Goal: Task Accomplishment & Management: Complete application form

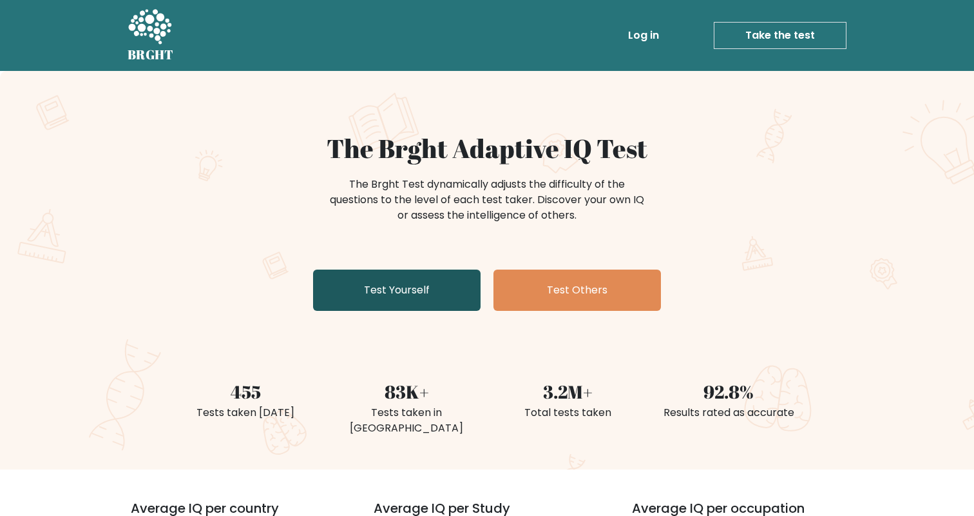
click at [338, 294] on link "Test Yourself" at bounding box center [397, 289] width 168 height 41
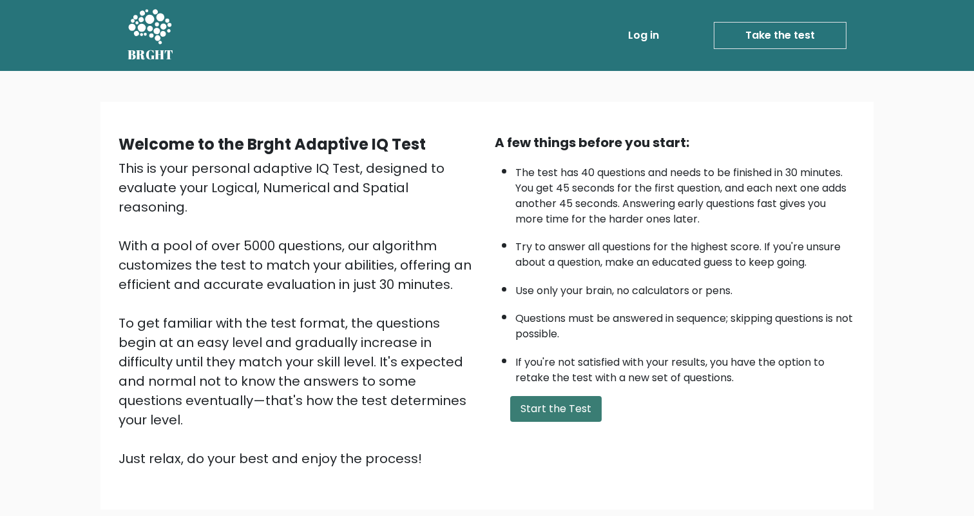
click at [532, 403] on button "Start the Test" at bounding box center [556, 409] width 92 height 26
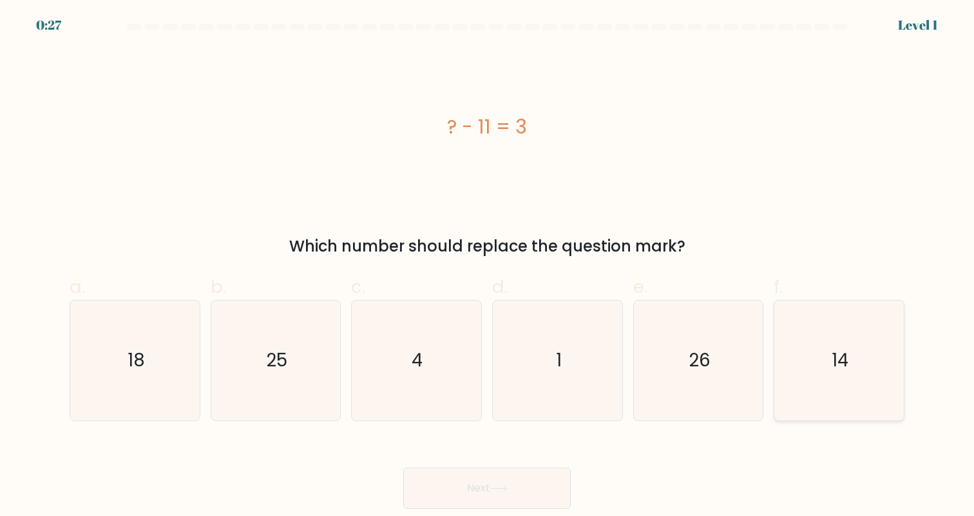
click at [857, 360] on icon "14" at bounding box center [839, 359] width 119 height 119
click at [488, 266] on input "f. 14" at bounding box center [487, 262] width 1 height 8
radio input "true"
click at [516, 490] on button "Next" at bounding box center [487, 487] width 168 height 41
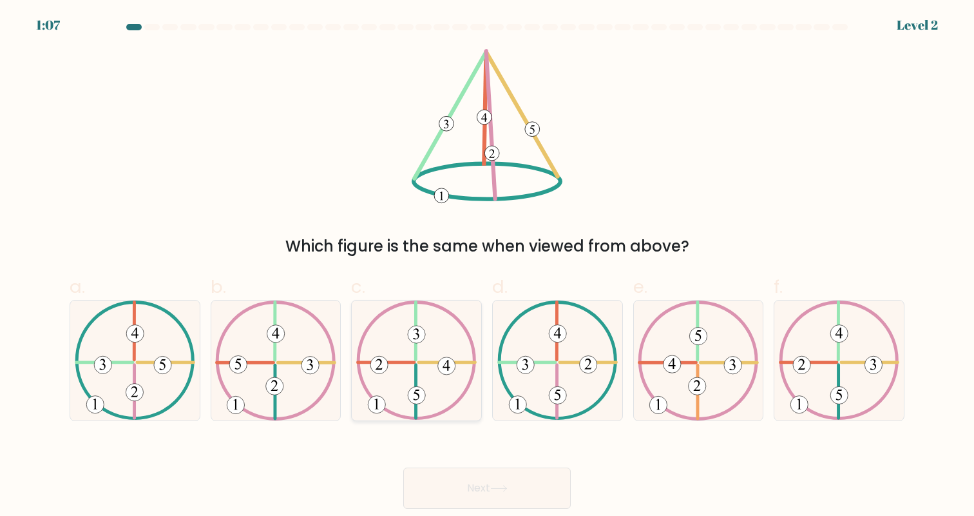
click at [438, 354] on icon at bounding box center [416, 359] width 121 height 119
click at [487, 266] on input "c." at bounding box center [487, 262] width 1 height 8
radio input "true"
click at [454, 487] on button "Next" at bounding box center [487, 487] width 168 height 41
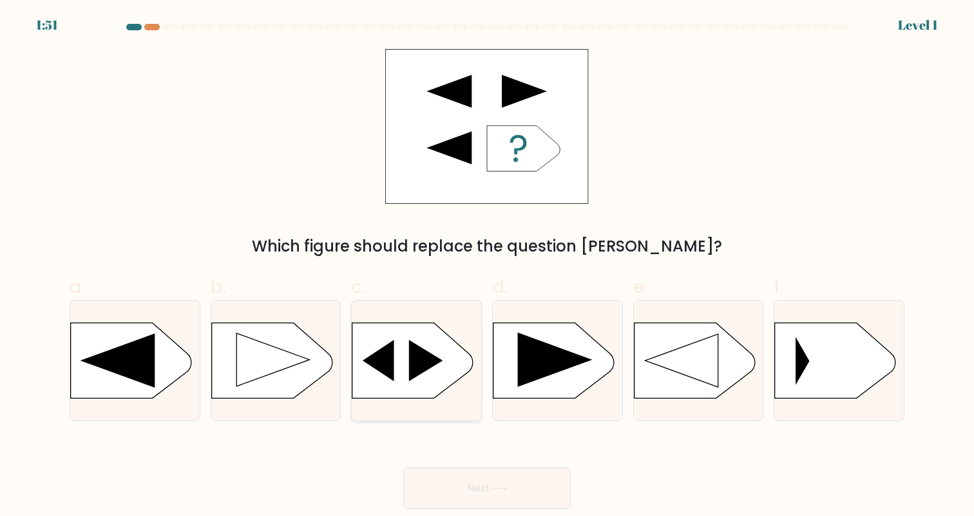
click at [407, 362] on icon at bounding box center [413, 359] width 121 height 75
click at [487, 266] on input "c." at bounding box center [487, 262] width 1 height 8
radio input "true"
click at [432, 490] on button "Next" at bounding box center [487, 487] width 168 height 41
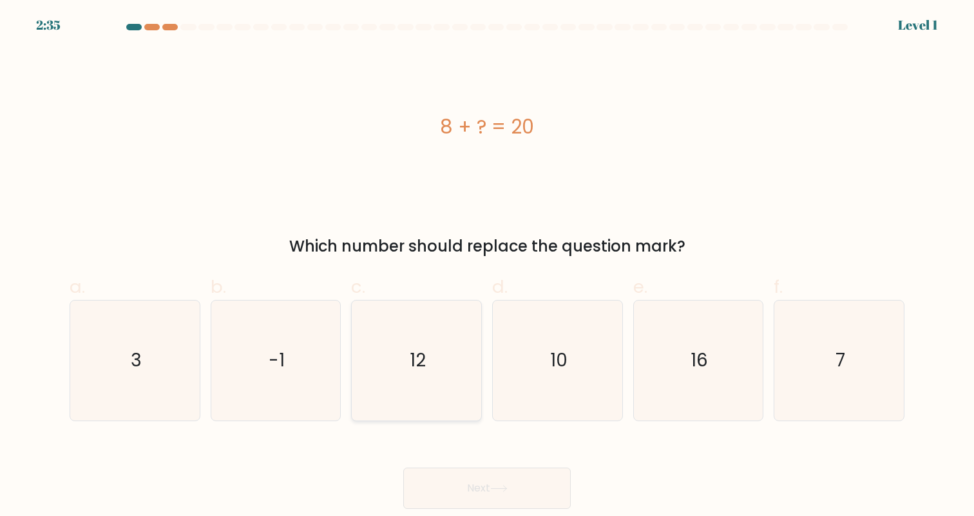
click at [388, 347] on icon "12" at bounding box center [416, 359] width 119 height 119
click at [487, 266] on input "c. 12" at bounding box center [487, 262] width 1 height 8
radio input "true"
click at [398, 498] on div "Next" at bounding box center [487, 472] width 851 height 72
click at [412, 479] on button "Next" at bounding box center [487, 487] width 168 height 41
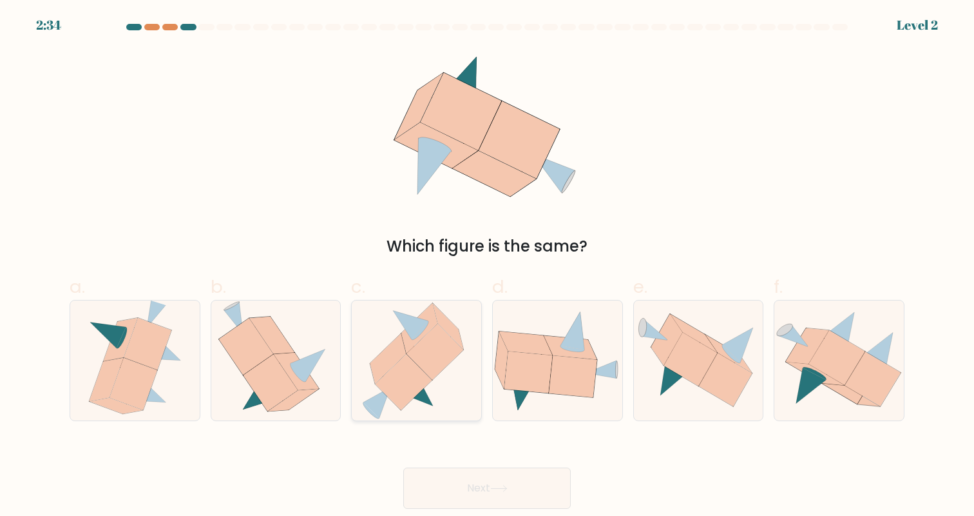
click at [392, 372] on icon at bounding box center [404, 382] width 57 height 56
click at [487, 266] on input "c." at bounding box center [487, 262] width 1 height 8
radio input "true"
click at [427, 464] on div "Next" at bounding box center [487, 472] width 851 height 72
click at [454, 494] on button "Next" at bounding box center [487, 487] width 168 height 41
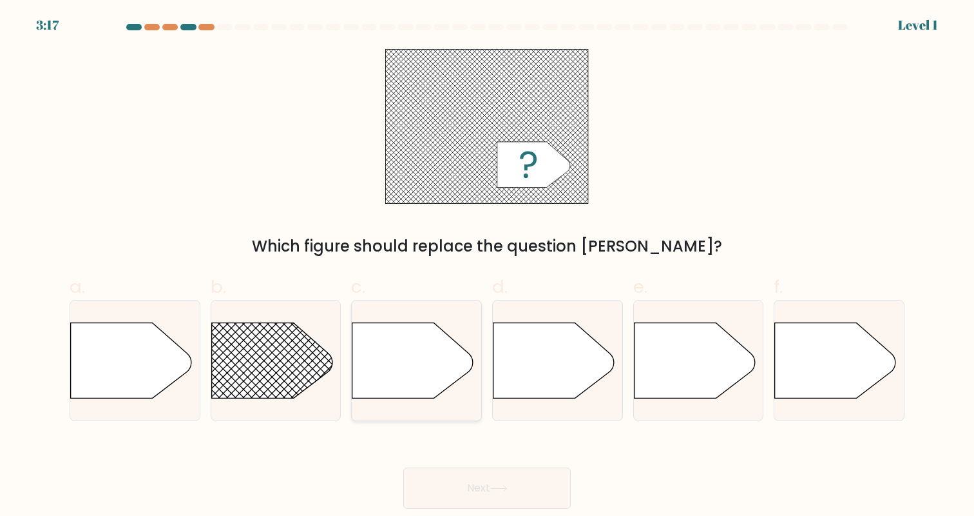
click at [401, 356] on icon at bounding box center [413, 359] width 121 height 75
click at [487, 266] on input "c." at bounding box center [487, 262] width 1 height 8
radio input "true"
click at [437, 479] on button "Next" at bounding box center [487, 487] width 168 height 41
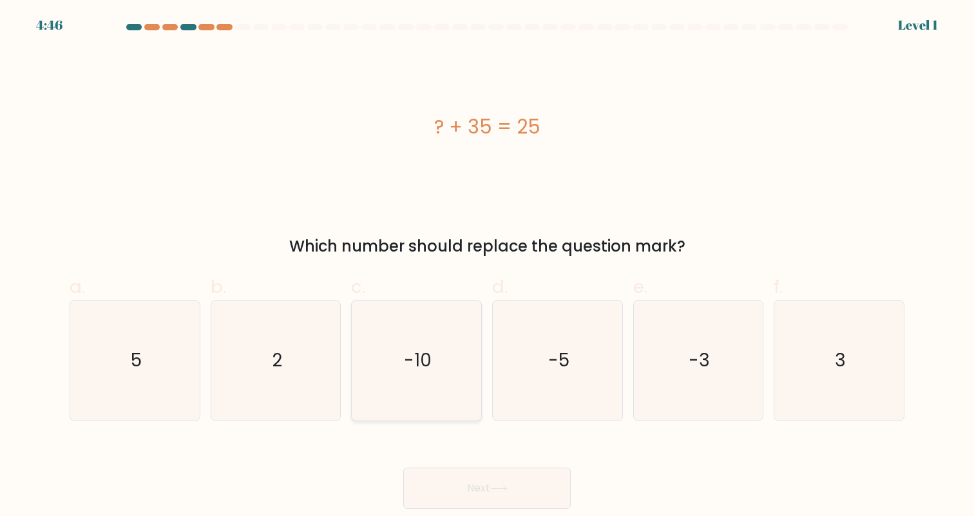
click at [404, 363] on text "-10" at bounding box center [418, 359] width 28 height 25
click at [487, 266] on input "c. -10" at bounding box center [487, 262] width 1 height 8
radio input "true"
click at [464, 485] on button "Next" at bounding box center [487, 487] width 168 height 41
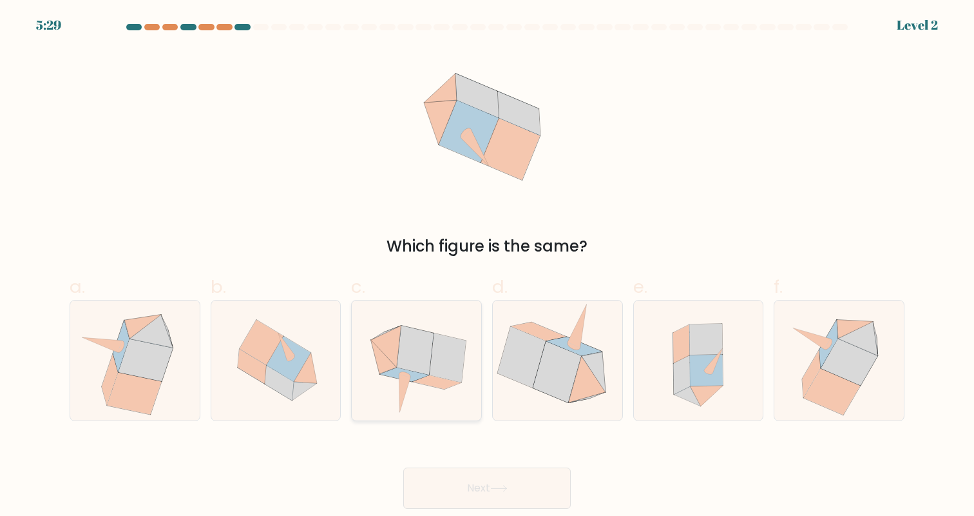
click at [434, 357] on icon at bounding box center [448, 357] width 37 height 49
click at [487, 266] on input "c." at bounding box center [487, 262] width 1 height 8
radio input "true"
click at [464, 479] on button "Next" at bounding box center [487, 487] width 168 height 41
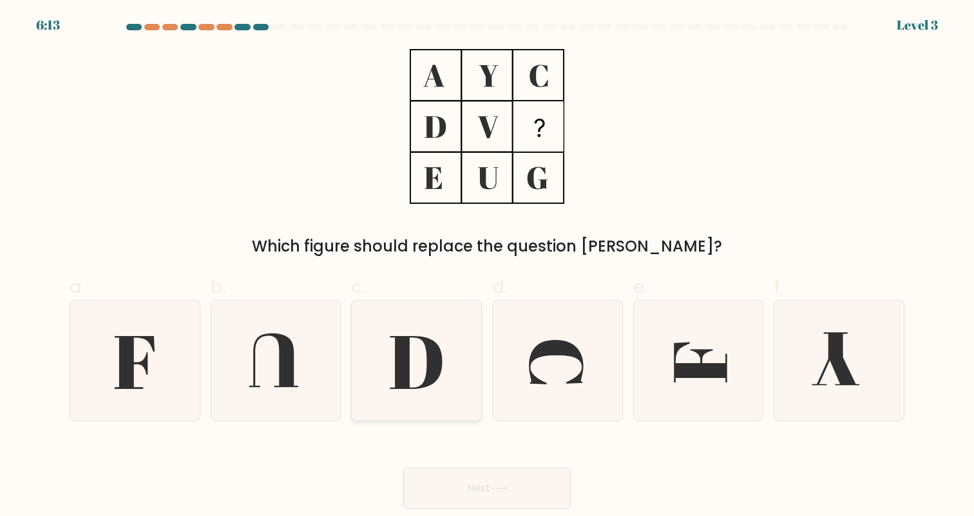
click at [417, 385] on icon at bounding box center [416, 359] width 119 height 119
click at [487, 266] on input "c." at bounding box center [487, 262] width 1 height 8
radio input "true"
click at [445, 501] on button "Next" at bounding box center [487, 487] width 168 height 41
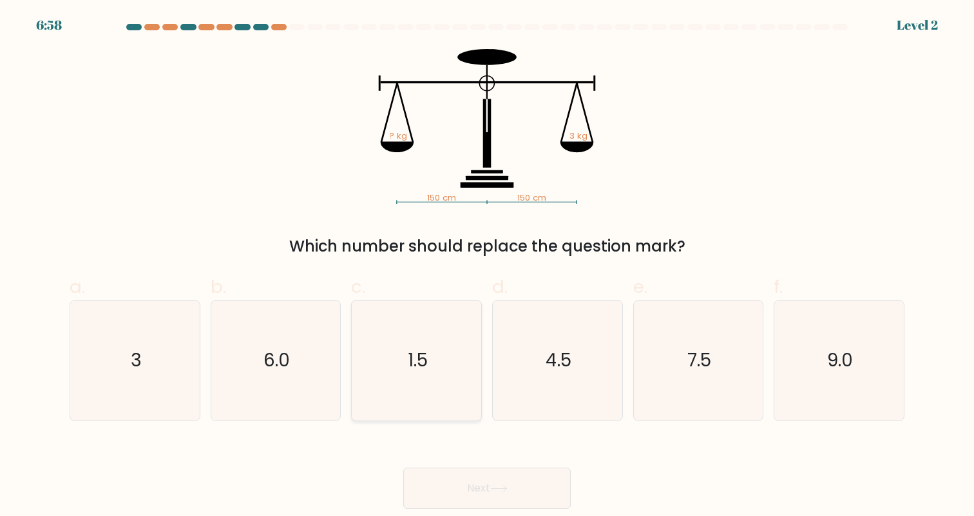
click at [438, 366] on icon "1.5" at bounding box center [416, 359] width 119 height 119
click at [487, 266] on input "c. 1.5" at bounding box center [487, 262] width 1 height 8
radio input "true"
click at [449, 467] on button "Next" at bounding box center [487, 487] width 168 height 41
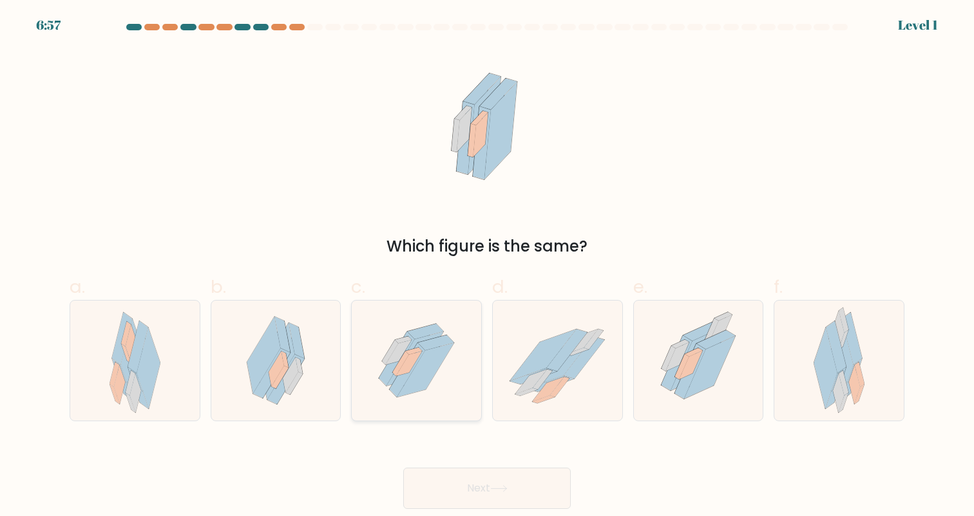
click at [411, 358] on icon at bounding box center [409, 363] width 26 height 24
click at [487, 266] on input "c." at bounding box center [487, 262] width 1 height 8
radio input "true"
click at [454, 470] on button "Next" at bounding box center [487, 487] width 168 height 41
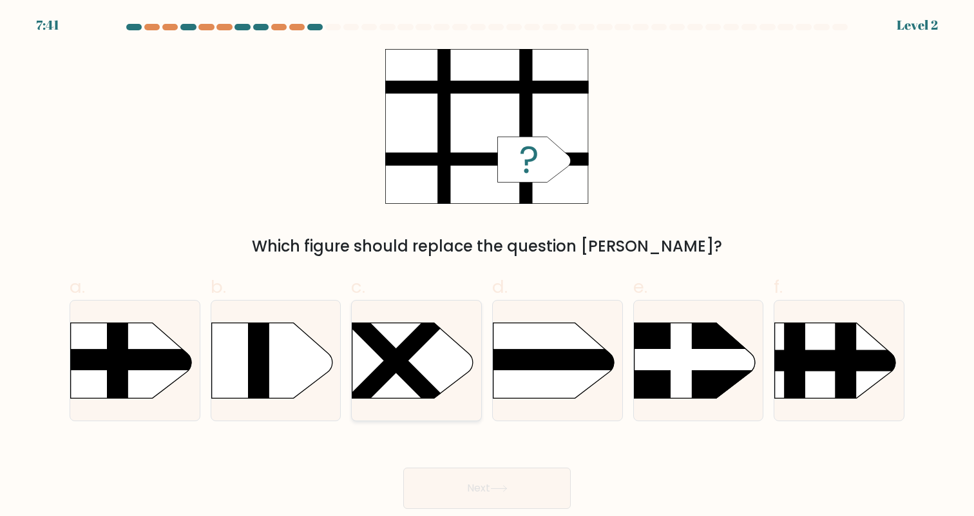
click at [402, 364] on rect at bounding box center [395, 360] width 187 height 187
click at [487, 266] on input "c." at bounding box center [487, 262] width 1 height 8
radio input "true"
click at [445, 477] on button "Next" at bounding box center [487, 487] width 168 height 41
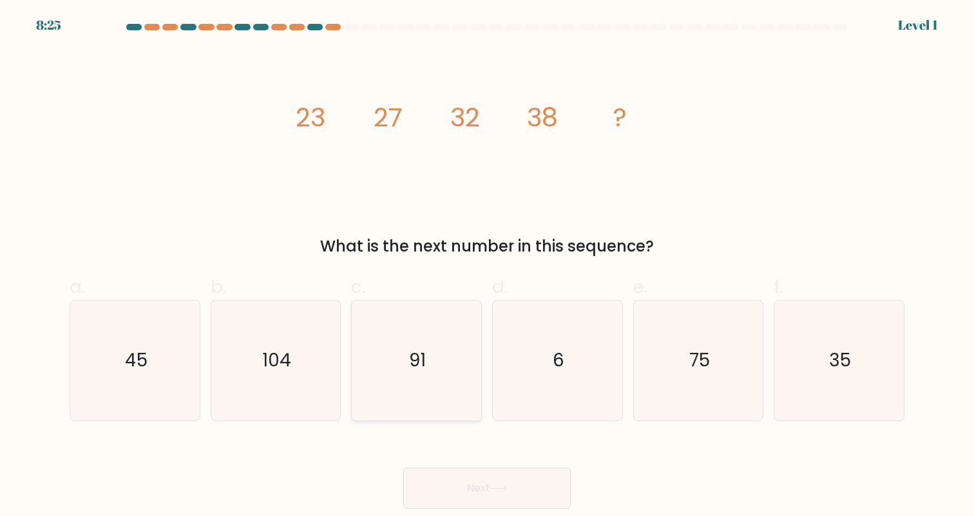
click at [400, 391] on icon "91" at bounding box center [416, 359] width 119 height 119
click at [487, 266] on input "c. 91" at bounding box center [487, 262] width 1 height 8
radio input "true"
click at [423, 456] on div "Next" at bounding box center [487, 472] width 851 height 72
click at [411, 382] on icon "91" at bounding box center [417, 360] width 118 height 118
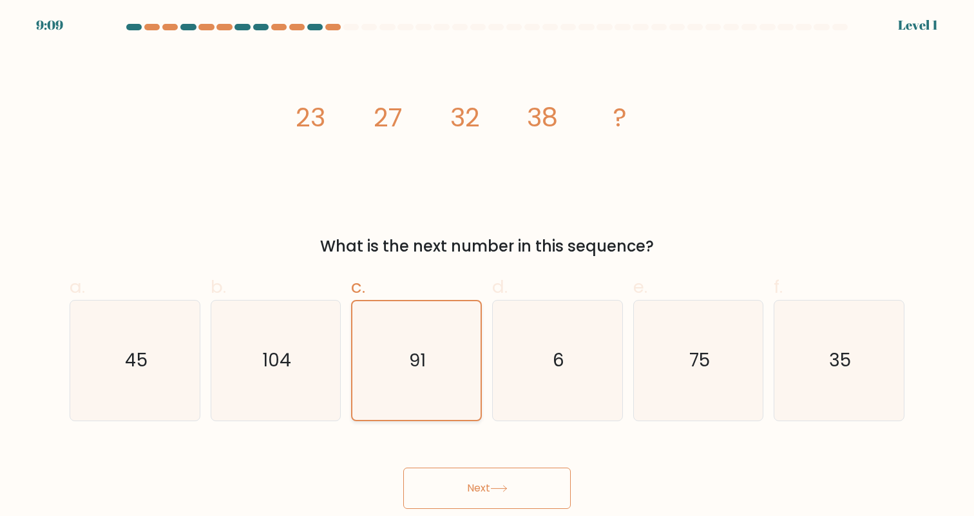
click at [487, 266] on input "c. 91" at bounding box center [487, 262] width 1 height 8
click at [434, 476] on button "Next" at bounding box center [487, 487] width 168 height 41
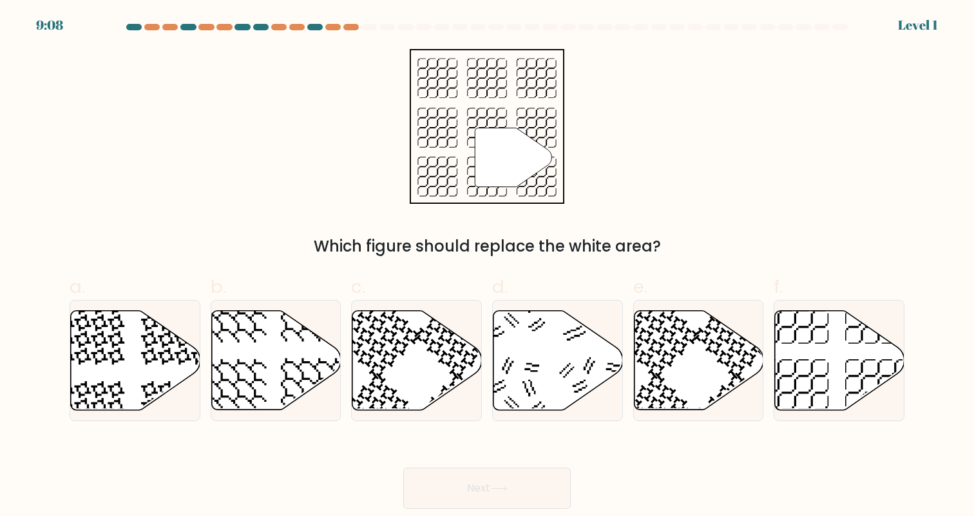
click at [410, 372] on icon at bounding box center [418, 359] width 130 height 99
click at [487, 266] on input "c." at bounding box center [487, 262] width 1 height 8
radio input "true"
click at [430, 455] on div "Next" at bounding box center [487, 472] width 851 height 72
click at [427, 483] on button "Next" at bounding box center [487, 487] width 168 height 41
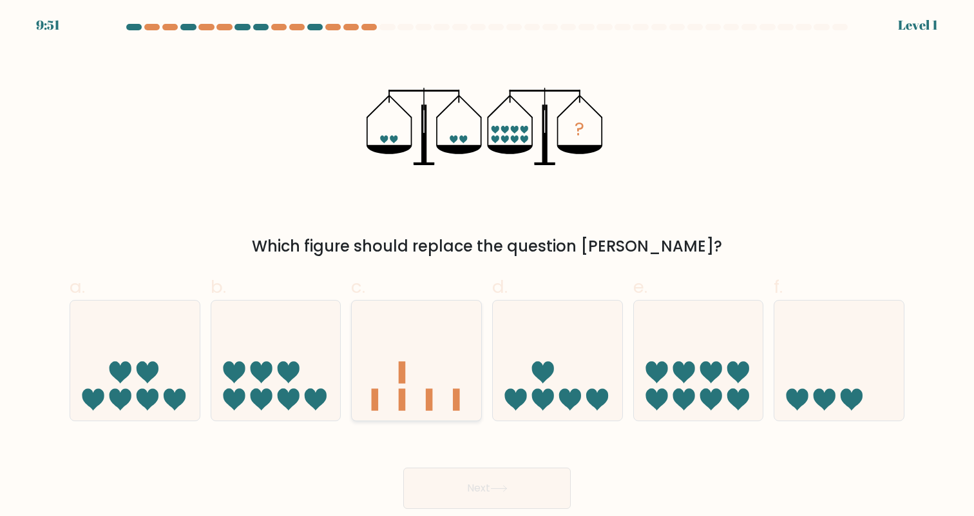
click at [404, 370] on rect at bounding box center [402, 372] width 7 height 22
click at [487, 266] on input "c." at bounding box center [487, 262] width 1 height 8
radio input "true"
click at [459, 496] on button "Next" at bounding box center [487, 487] width 168 height 41
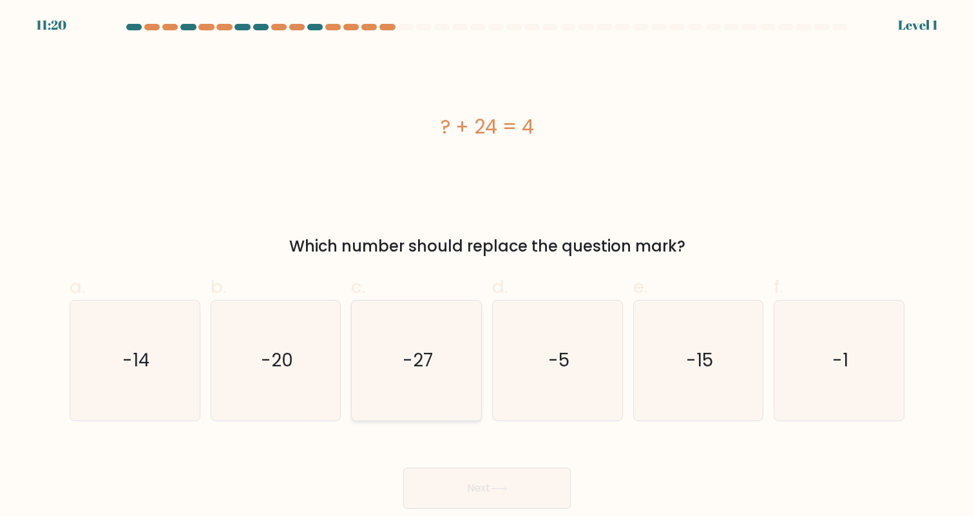
click at [410, 351] on text "-27" at bounding box center [418, 359] width 30 height 25
click at [487, 266] on input "c. -27" at bounding box center [487, 262] width 1 height 8
radio input "true"
click at [437, 459] on div "Next" at bounding box center [487, 472] width 851 height 72
click at [450, 484] on button "Next" at bounding box center [487, 487] width 168 height 41
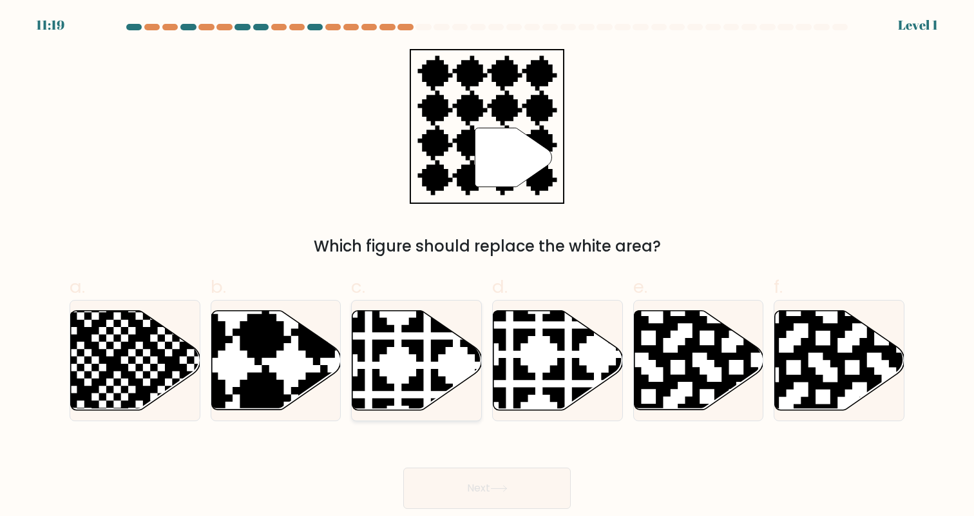
click at [418, 372] on icon at bounding box center [456, 306] width 227 height 227
click at [487, 266] on input "c." at bounding box center [487, 262] width 1 height 8
radio input "true"
click at [445, 469] on button "Next" at bounding box center [487, 487] width 168 height 41
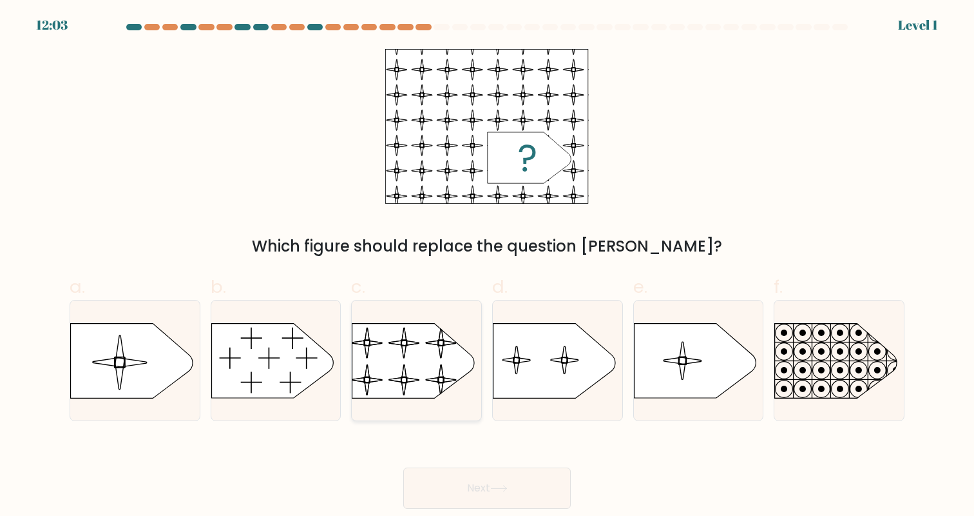
click at [420, 393] on rect at bounding box center [351, 315] width 296 height 226
click at [487, 266] on input "c." at bounding box center [487, 262] width 1 height 8
radio input "true"
click at [439, 473] on button "Next" at bounding box center [487, 487] width 168 height 41
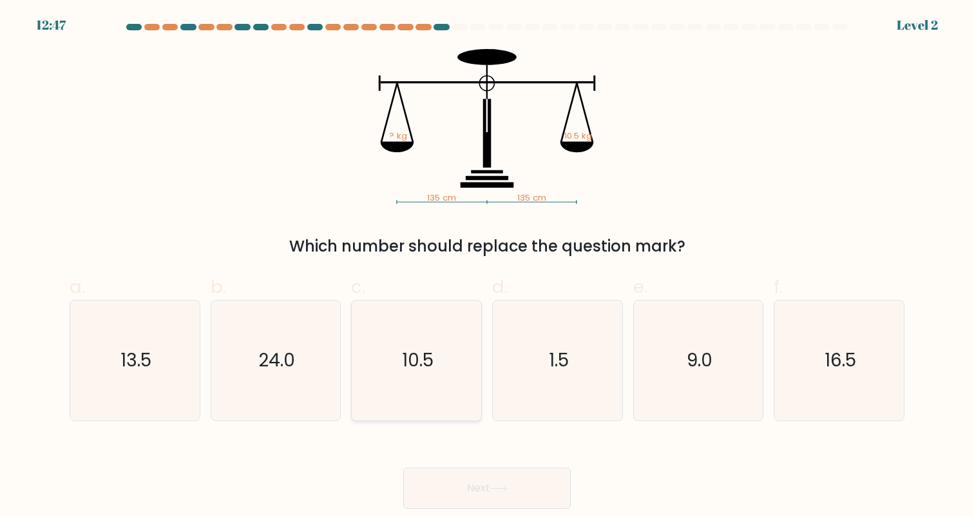
click at [422, 390] on icon "10.5" at bounding box center [416, 359] width 119 height 119
click at [487, 266] on input "c. 10.5" at bounding box center [487, 262] width 1 height 8
radio input "true"
click at [447, 488] on button "Next" at bounding box center [487, 487] width 168 height 41
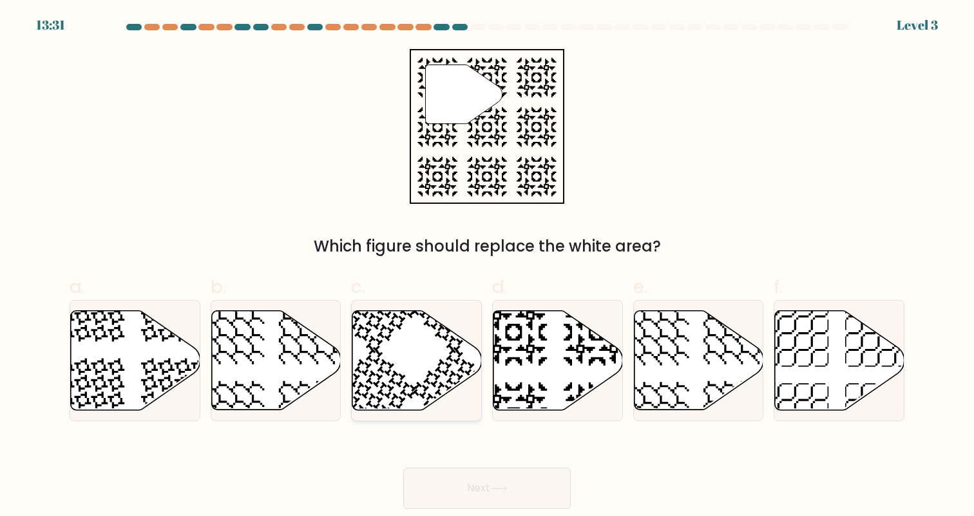
click at [425, 385] on icon at bounding box center [454, 389] width 85 height 85
click at [487, 266] on input "c." at bounding box center [487, 262] width 1 height 8
radio input "true"
click at [456, 494] on button "Next" at bounding box center [487, 487] width 168 height 41
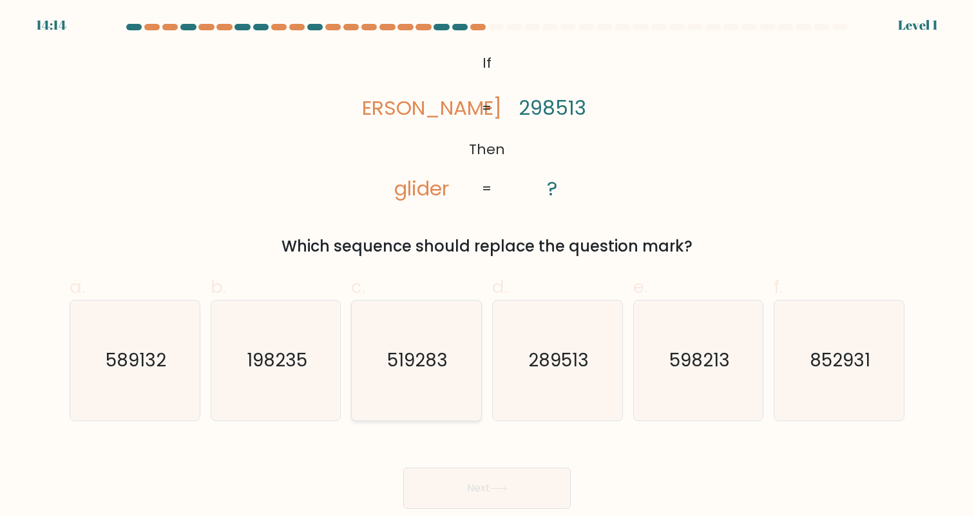
click at [411, 380] on icon "519283" at bounding box center [416, 359] width 119 height 119
click at [487, 266] on input "c. 519283" at bounding box center [487, 262] width 1 height 8
radio input "true"
click at [423, 432] on form "If ?" at bounding box center [487, 266] width 974 height 485
click at [430, 484] on button "Next" at bounding box center [487, 487] width 168 height 41
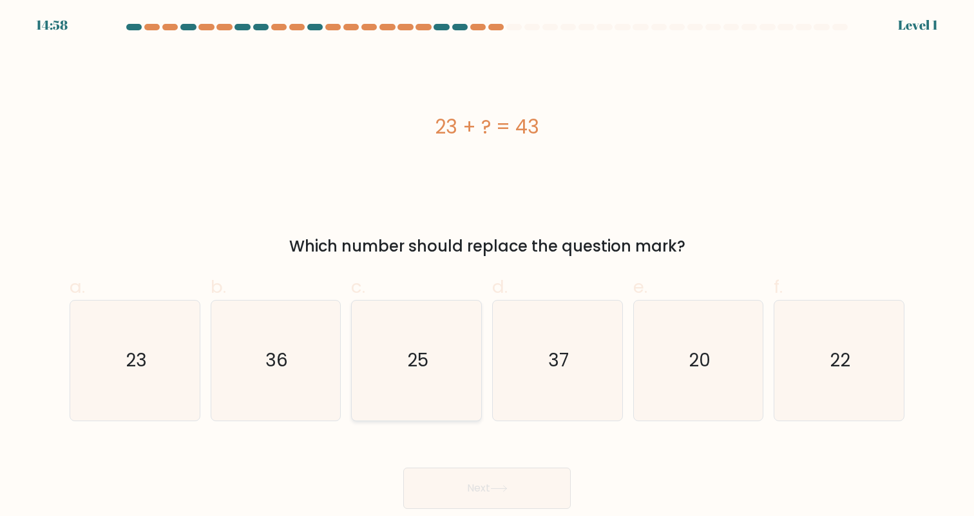
click at [407, 375] on icon "25" at bounding box center [416, 359] width 119 height 119
click at [487, 266] on input "c. 25" at bounding box center [487, 262] width 1 height 8
radio input "true"
click at [437, 474] on button "Next" at bounding box center [487, 487] width 168 height 41
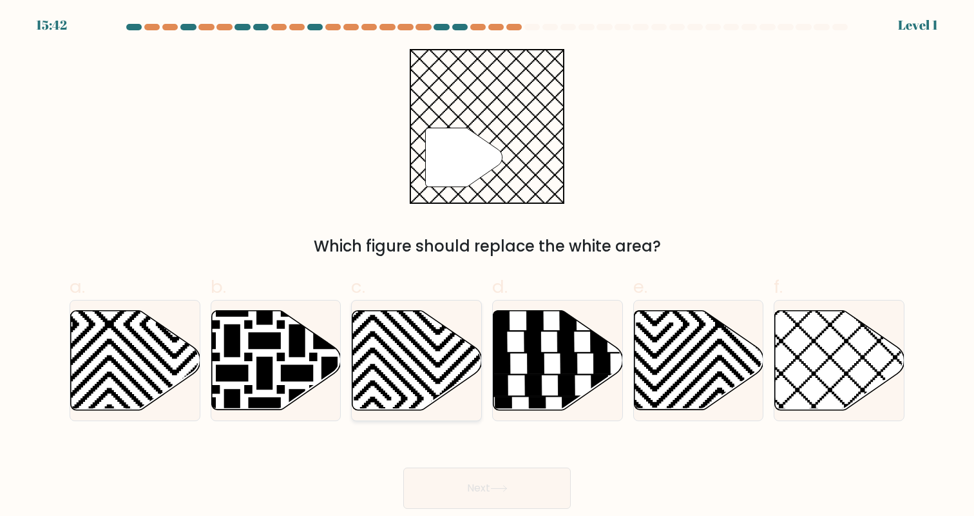
click at [424, 383] on icon at bounding box center [372, 414] width 261 height 261
click at [487, 266] on input "c." at bounding box center [487, 262] width 1 height 8
radio input "true"
click at [450, 481] on button "Next" at bounding box center [487, 487] width 168 height 41
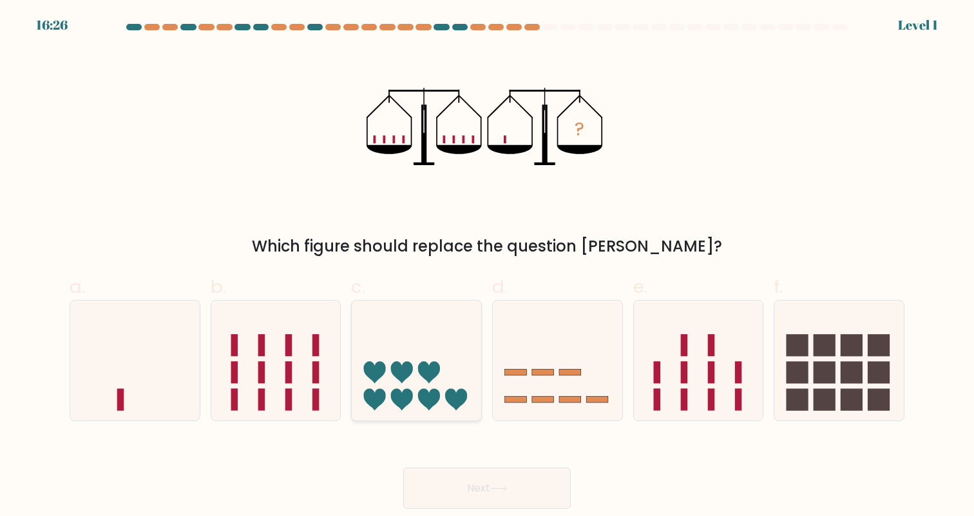
click at [420, 394] on icon at bounding box center [429, 400] width 22 height 22
click at [487, 266] on input "c." at bounding box center [487, 262] width 1 height 8
radio input "true"
click at [438, 483] on button "Next" at bounding box center [487, 487] width 168 height 41
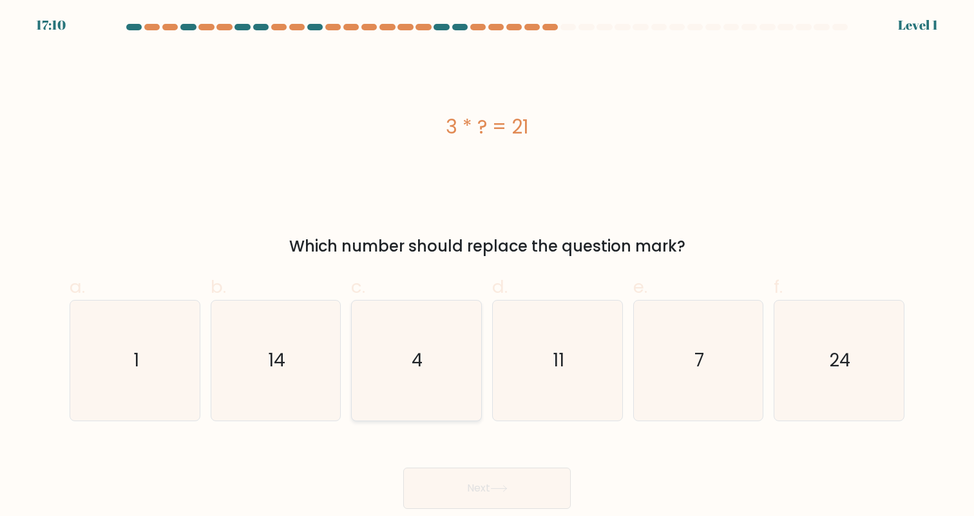
click at [425, 391] on icon "4" at bounding box center [416, 359] width 119 height 119
click at [487, 266] on input "c. 4" at bounding box center [487, 262] width 1 height 8
radio input "true"
click at [443, 485] on button "Next" at bounding box center [487, 487] width 168 height 41
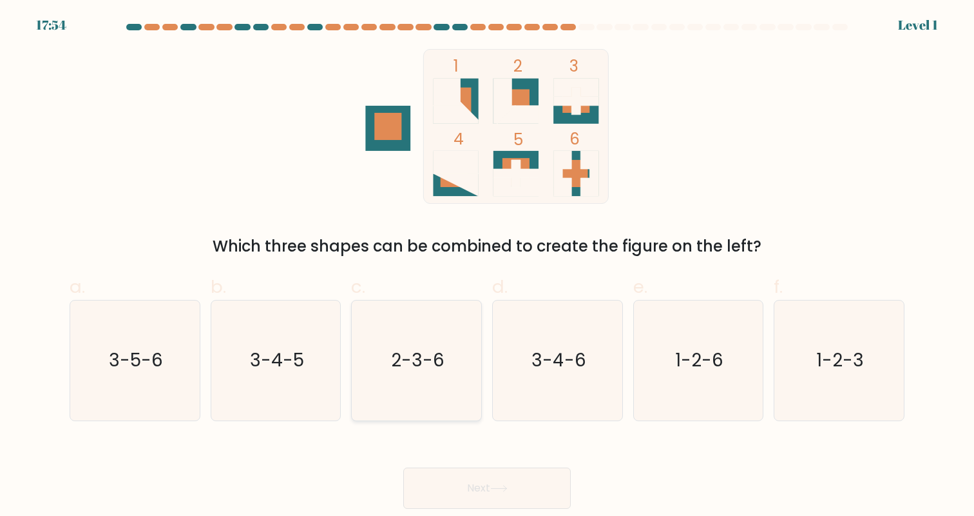
click at [421, 378] on icon "2-3-6" at bounding box center [416, 359] width 119 height 119
click at [487, 266] on input "c. 2-3-6" at bounding box center [487, 262] width 1 height 8
radio input "true"
click at [453, 497] on button "Next" at bounding box center [487, 487] width 168 height 41
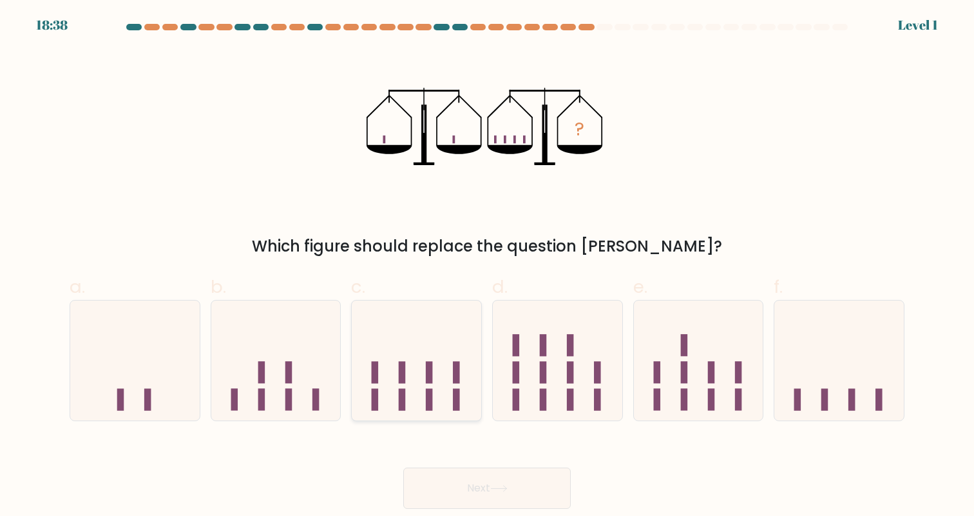
click at [435, 398] on icon at bounding box center [417, 360] width 130 height 107
click at [487, 266] on input "c." at bounding box center [487, 262] width 1 height 8
radio input "true"
click at [458, 495] on button "Next" at bounding box center [487, 487] width 168 height 41
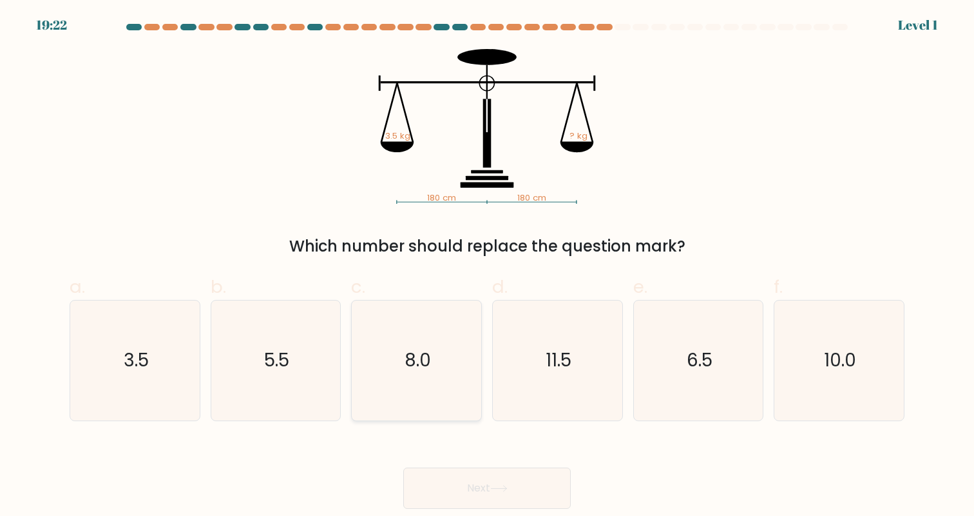
click at [430, 393] on icon "8.0" at bounding box center [416, 359] width 119 height 119
click at [487, 266] on input "c. 8.0" at bounding box center [487, 262] width 1 height 8
radio input "true"
click at [460, 474] on button "Next" at bounding box center [487, 487] width 168 height 41
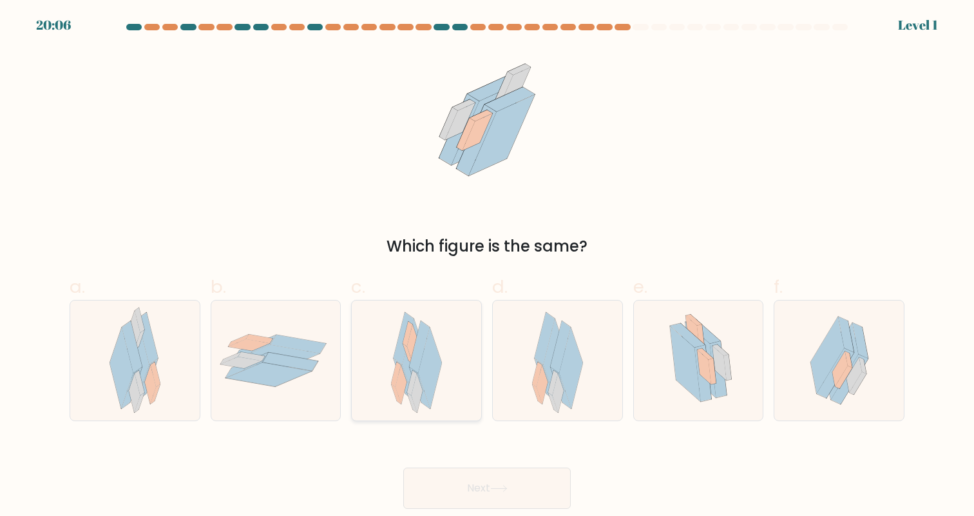
click at [423, 382] on icon at bounding box center [429, 367] width 23 height 81
click at [487, 266] on input "c." at bounding box center [487, 262] width 1 height 8
radio input "true"
click at [445, 501] on button "Next" at bounding box center [487, 487] width 168 height 41
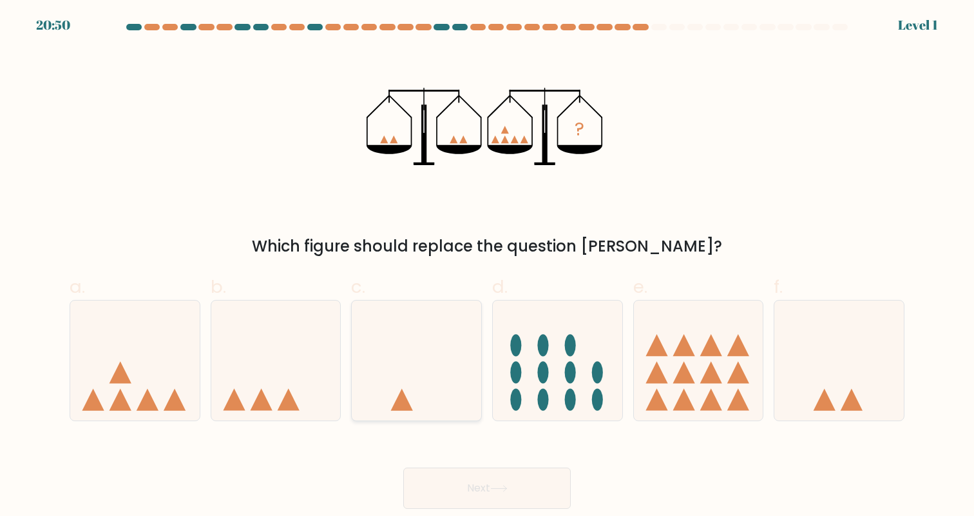
click at [432, 398] on icon at bounding box center [417, 360] width 130 height 107
click at [487, 266] on input "c." at bounding box center [487, 262] width 1 height 8
radio input "true"
click at [464, 483] on button "Next" at bounding box center [487, 487] width 168 height 41
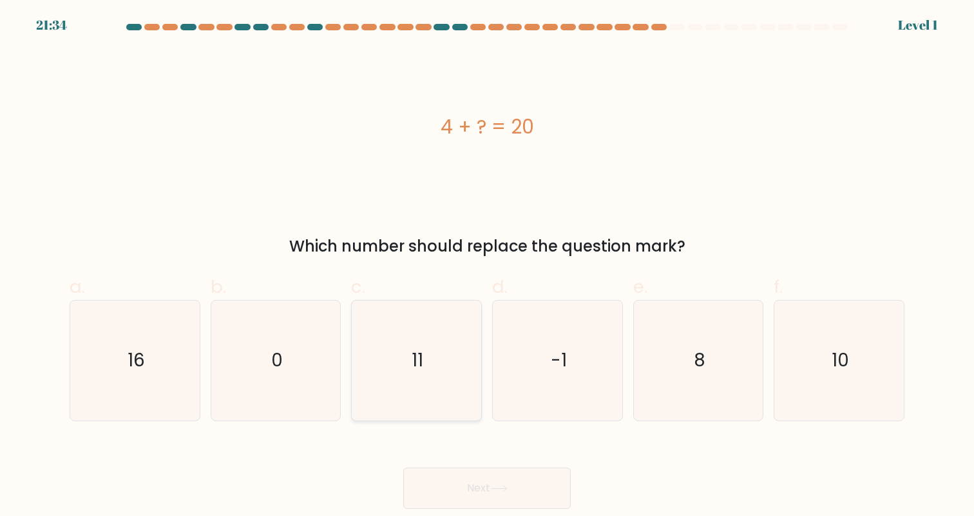
click at [430, 367] on icon "11" at bounding box center [416, 359] width 119 height 119
click at [487, 266] on input "c. 11" at bounding box center [487, 262] width 1 height 8
radio input "true"
click at [438, 467] on button "Next" at bounding box center [487, 487] width 168 height 41
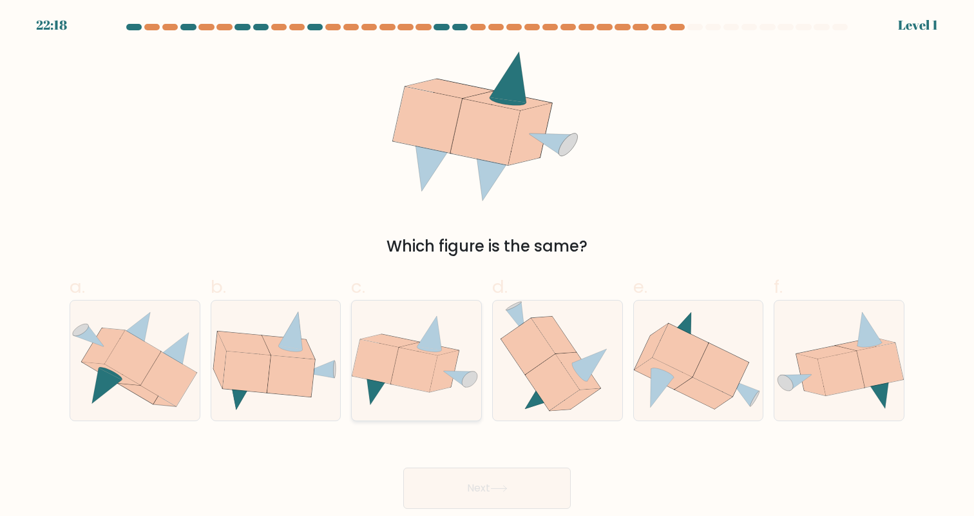
click at [421, 381] on icon at bounding box center [414, 369] width 46 height 44
click at [487, 266] on input "c." at bounding box center [487, 262] width 1 height 8
radio input "true"
click at [445, 488] on button "Next" at bounding box center [487, 487] width 168 height 41
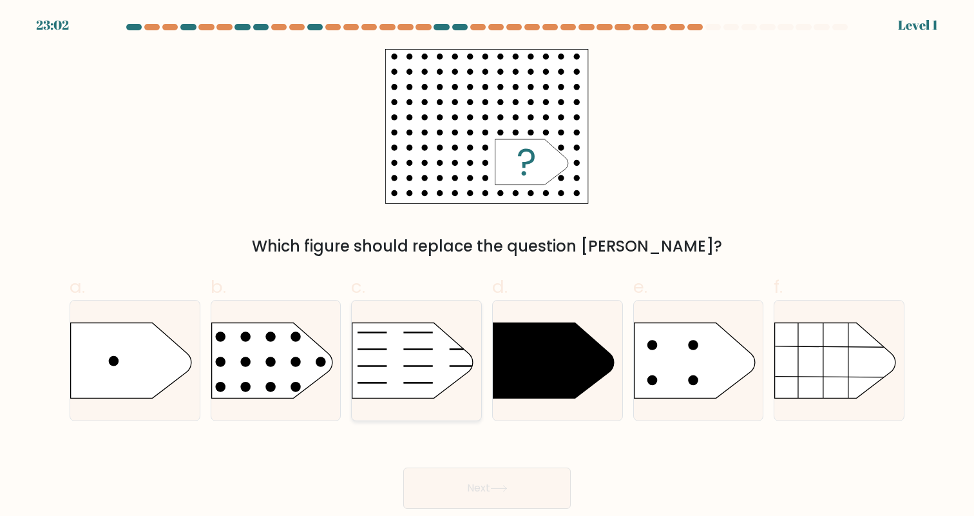
click at [425, 400] on div at bounding box center [416, 360] width 131 height 121
click at [487, 266] on input "c." at bounding box center [487, 262] width 1 height 8
radio input "true"
click at [436, 473] on button "Next" at bounding box center [487, 487] width 168 height 41
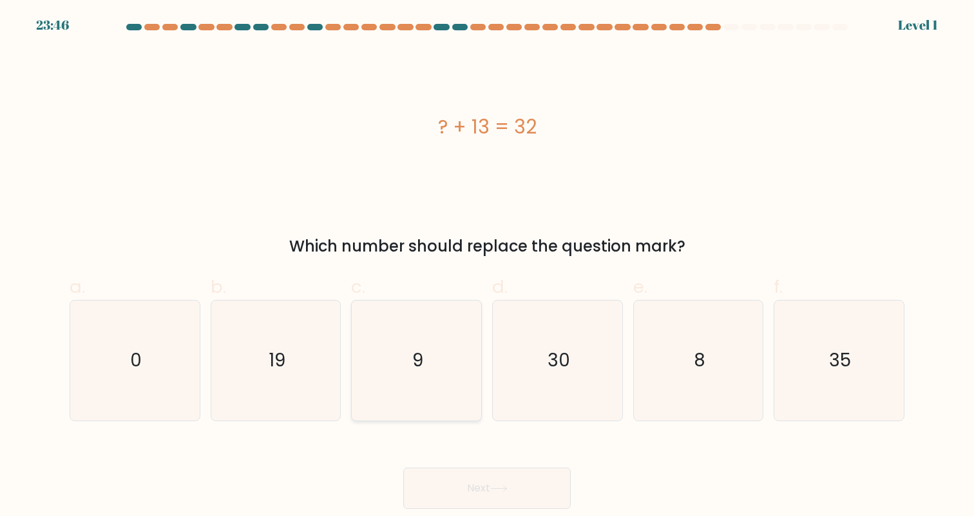
click at [436, 374] on icon "9" at bounding box center [416, 359] width 119 height 119
click at [487, 266] on input "c. 9" at bounding box center [487, 262] width 1 height 8
radio input "true"
click at [469, 465] on div "Next" at bounding box center [487, 472] width 851 height 72
click at [478, 511] on body "24:30 Level 1 0" at bounding box center [487, 258] width 974 height 516
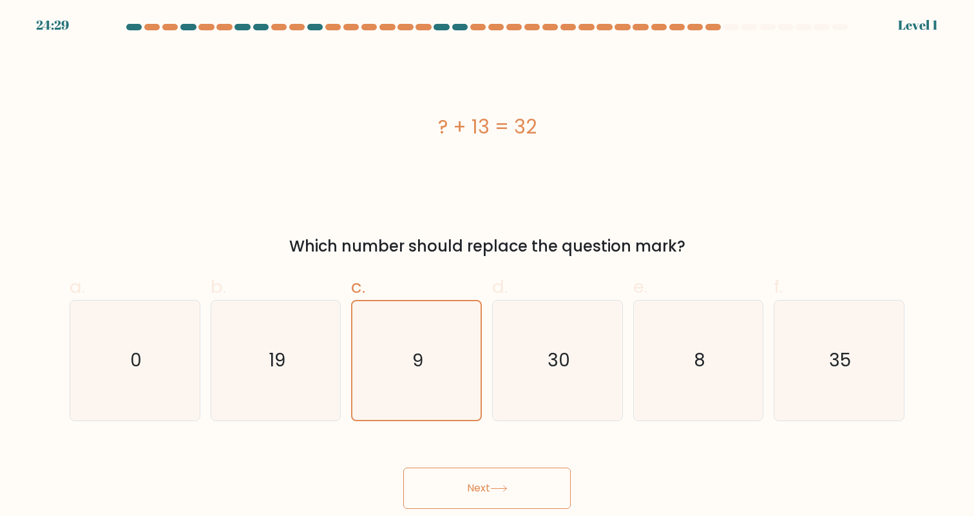
click at [476, 508] on body "24:29 Level 1 0" at bounding box center [487, 258] width 974 height 516
click at [465, 488] on button "Next" at bounding box center [487, 487] width 168 height 41
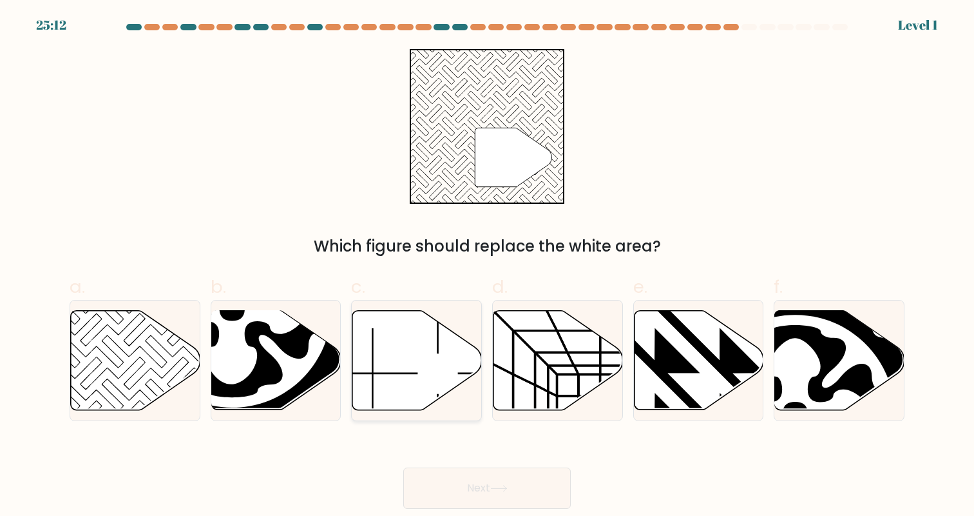
click at [445, 397] on icon at bounding box center [417, 360] width 130 height 101
click at [487, 266] on input "c." at bounding box center [487, 262] width 1 height 8
radio input "true"
click at [467, 481] on button "Next" at bounding box center [487, 487] width 168 height 41
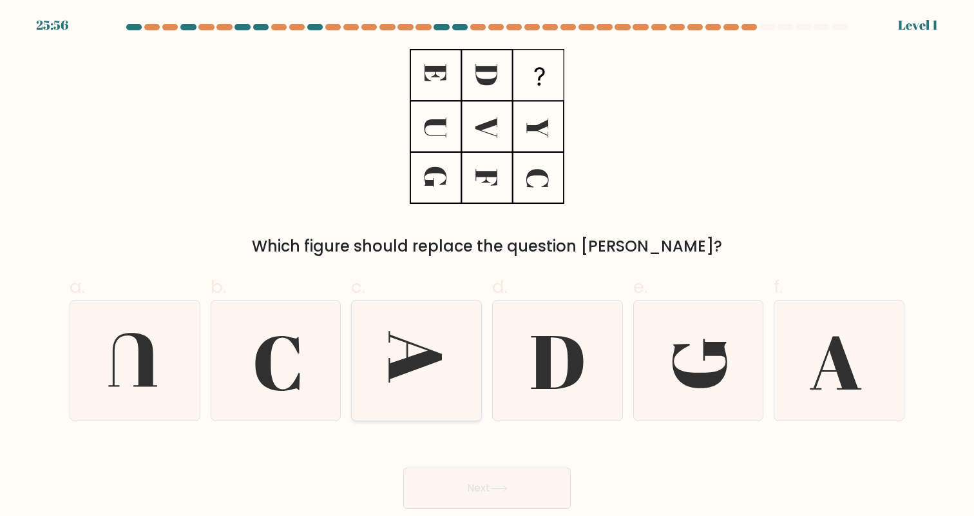
click at [426, 380] on icon at bounding box center [416, 359] width 119 height 119
click at [487, 266] on input "c." at bounding box center [487, 262] width 1 height 8
radio input "true"
click at [439, 460] on div "Next" at bounding box center [487, 472] width 851 height 72
click at [440, 481] on button "Next" at bounding box center [487, 487] width 168 height 41
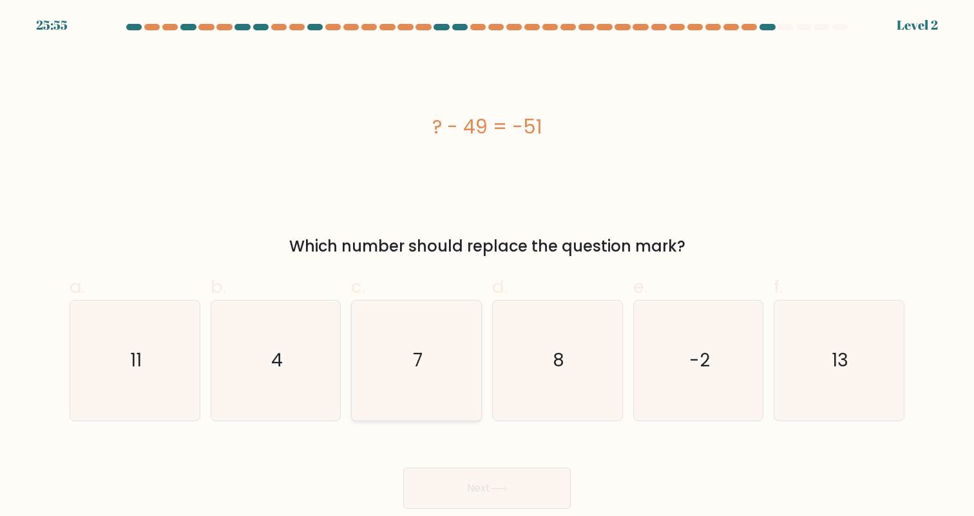
click at [408, 385] on icon "7" at bounding box center [416, 359] width 119 height 119
click at [487, 266] on input "c. 7" at bounding box center [487, 262] width 1 height 8
radio input "true"
click at [450, 482] on button "Next" at bounding box center [487, 487] width 168 height 41
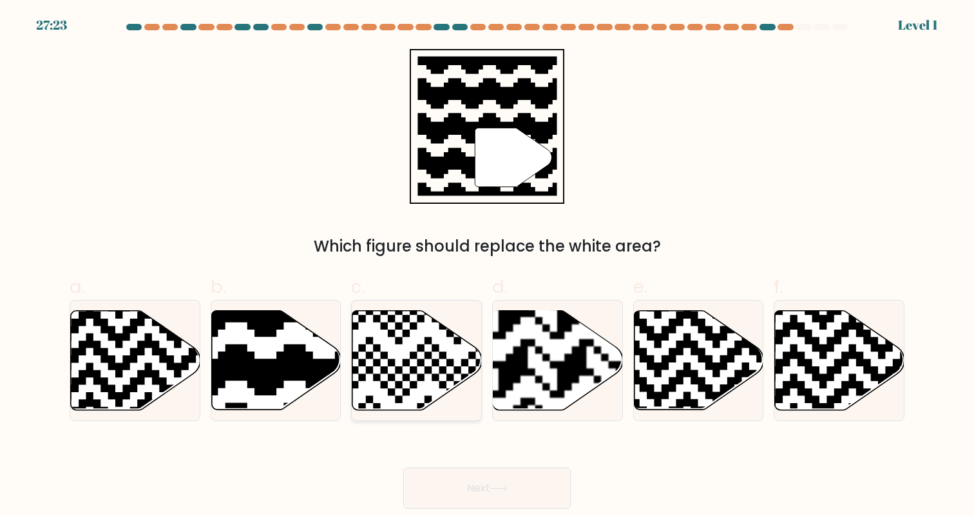
click at [414, 387] on icon at bounding box center [373, 307] width 235 height 235
click at [487, 266] on input "c." at bounding box center [487, 262] width 1 height 8
radio input "true"
click at [476, 508] on button "Next" at bounding box center [487, 487] width 168 height 41
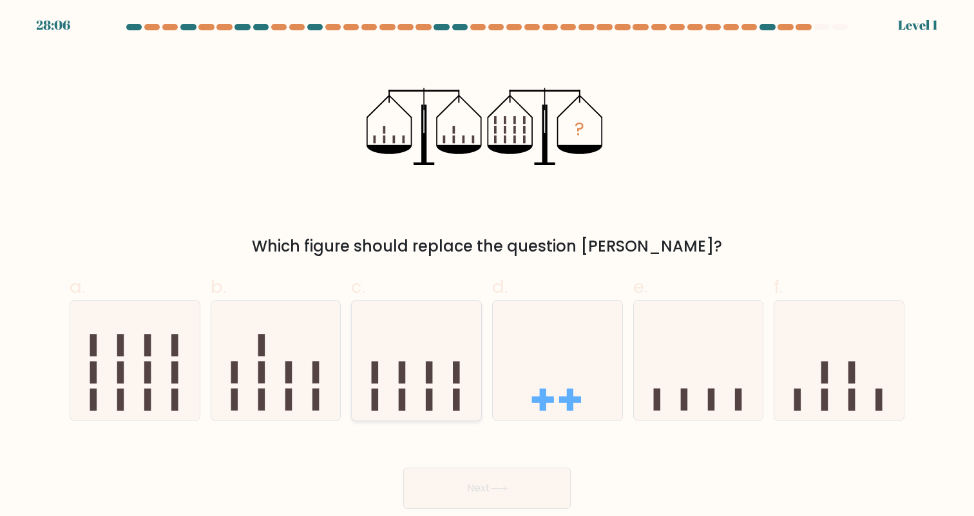
click at [445, 420] on div at bounding box center [416, 360] width 131 height 121
click at [487, 266] on input "c." at bounding box center [487, 262] width 1 height 8
radio input "true"
click at [458, 482] on button "Next" at bounding box center [487, 487] width 168 height 41
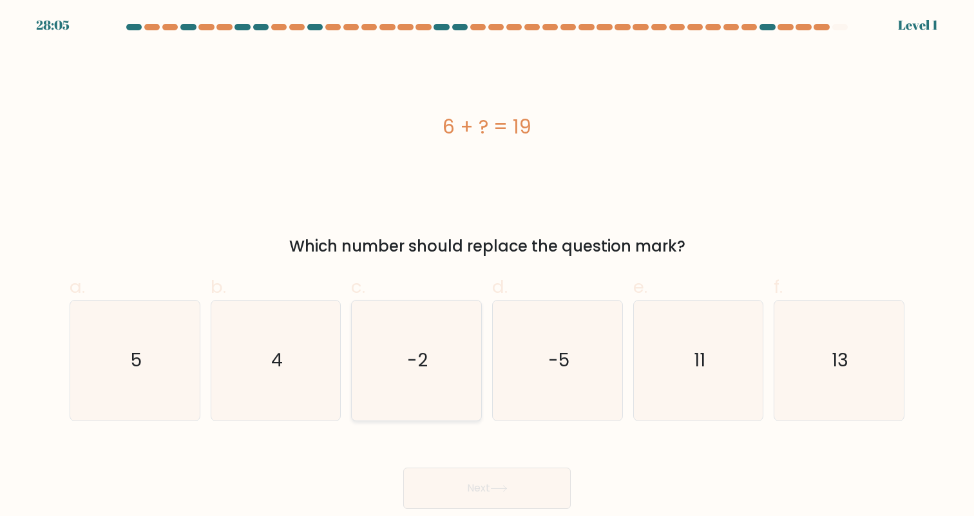
click at [420, 411] on icon "-2" at bounding box center [416, 359] width 119 height 119
click at [487, 266] on input "c. -2" at bounding box center [487, 262] width 1 height 8
radio input "true"
click at [467, 483] on button "Next" at bounding box center [487, 487] width 168 height 41
